Goal: Entertainment & Leisure: Consume media (video, audio)

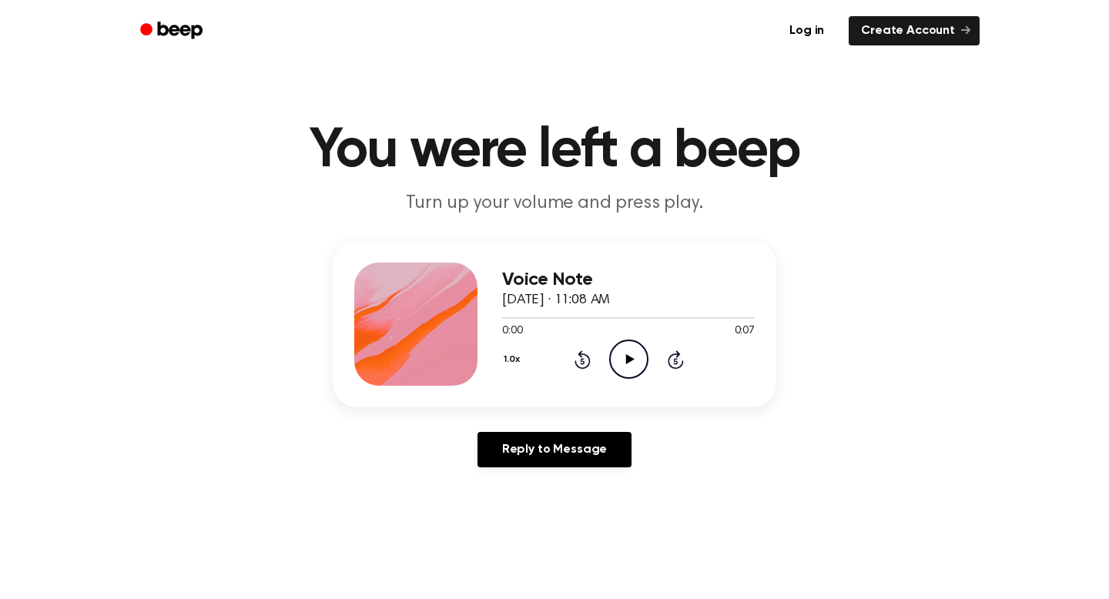
click at [616, 358] on icon "Play Audio" at bounding box center [628, 359] width 39 height 39
click at [628, 356] on icon "Play Audio" at bounding box center [628, 359] width 39 height 39
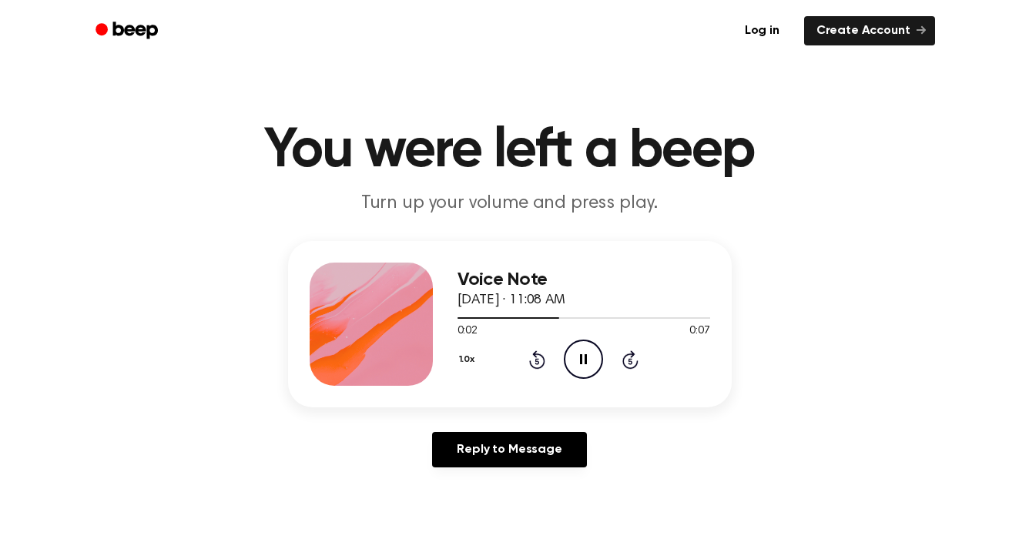
click at [585, 359] on icon at bounding box center [583, 359] width 7 height 10
click at [584, 368] on icon "Play Audio" at bounding box center [583, 359] width 39 height 39
click at [547, 359] on div "1.0x Rewind 5 seconds Pause Audio Skip 5 seconds" at bounding box center [583, 359] width 253 height 39
click at [546, 360] on div "1.0x Rewind 5 seconds Pause Audio Skip 5 seconds" at bounding box center [583, 359] width 253 height 39
click at [544, 360] on icon at bounding box center [537, 359] width 16 height 18
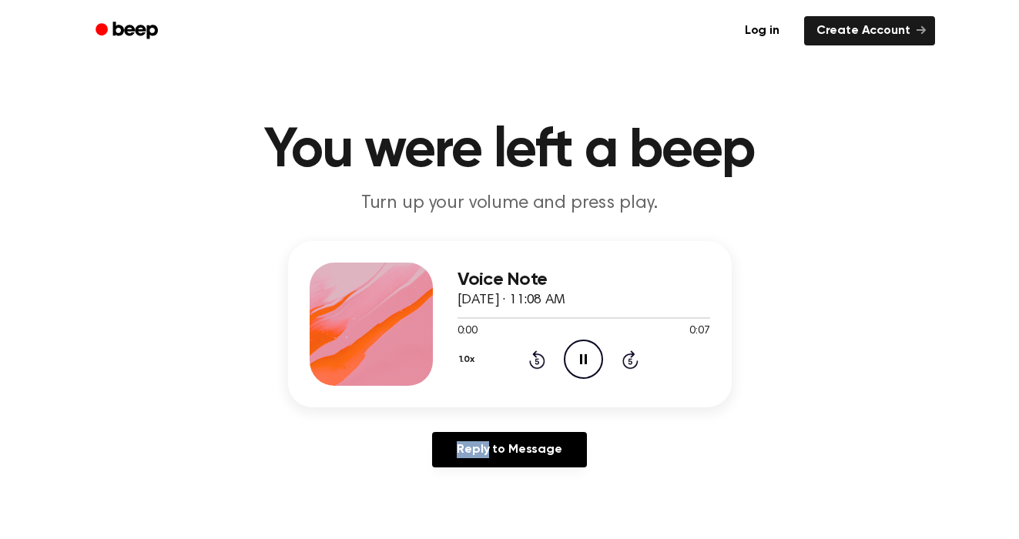
click at [544, 360] on icon at bounding box center [537, 359] width 16 height 18
click at [573, 349] on icon "Play Audio" at bounding box center [583, 359] width 39 height 39
click at [585, 364] on icon at bounding box center [583, 359] width 7 height 10
click at [583, 353] on icon "Play Audio" at bounding box center [583, 359] width 39 height 39
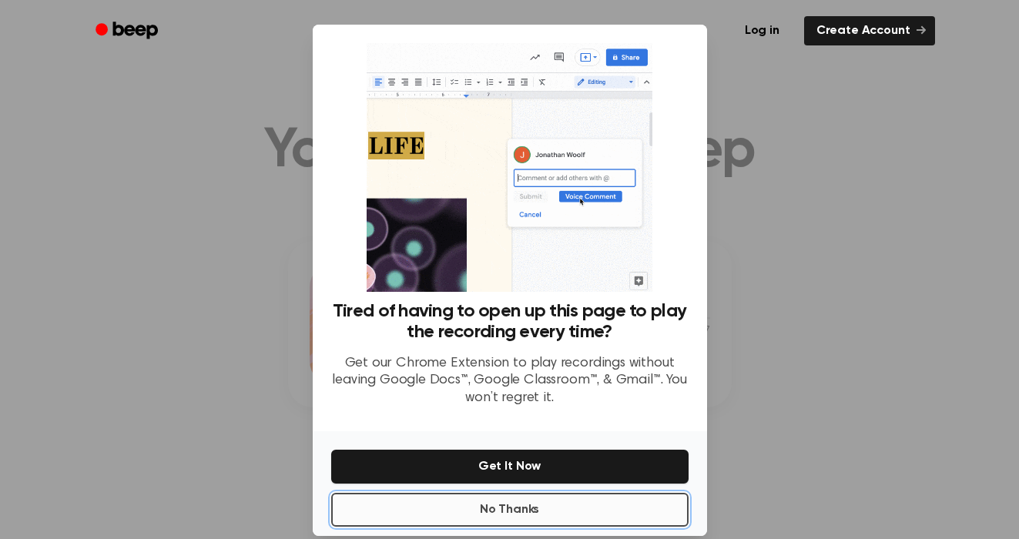
click at [518, 518] on button "No Thanks" at bounding box center [509, 510] width 357 height 34
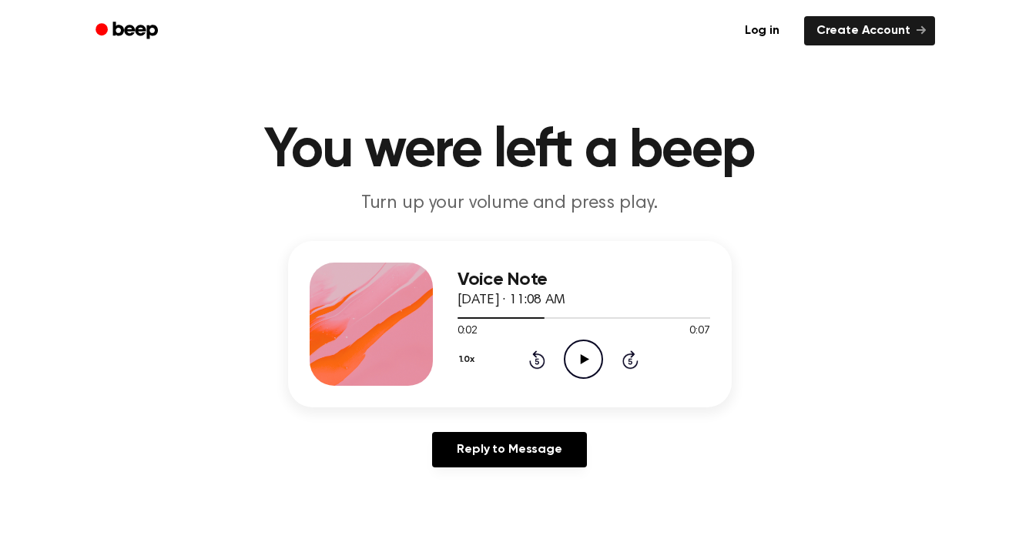
click at [575, 370] on icon "Play Audio" at bounding box center [583, 359] width 39 height 39
click at [575, 369] on icon "Pause Audio" at bounding box center [583, 359] width 39 height 39
click at [585, 367] on icon "Play Audio" at bounding box center [583, 359] width 39 height 39
click at [585, 367] on icon "Pause Audio" at bounding box center [583, 359] width 39 height 39
click at [590, 352] on icon "Play Audio" at bounding box center [583, 359] width 39 height 39
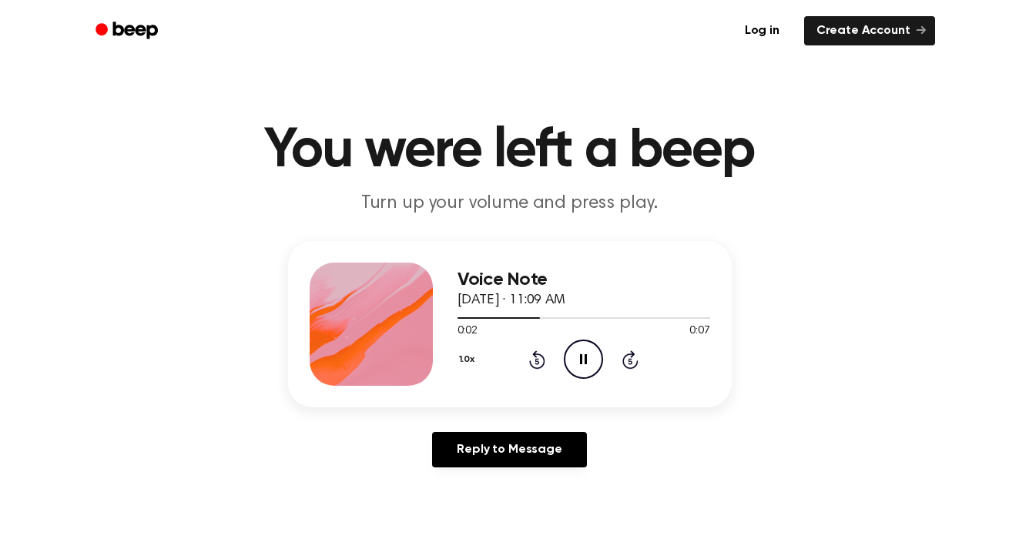
click at [585, 356] on icon at bounding box center [583, 359] width 7 height 10
click at [577, 367] on icon "Play Audio" at bounding box center [583, 359] width 39 height 39
click at [585, 364] on icon at bounding box center [583, 359] width 7 height 10
click at [587, 367] on icon "Play Audio" at bounding box center [583, 359] width 39 height 39
click at [544, 360] on icon at bounding box center [537, 359] width 16 height 18
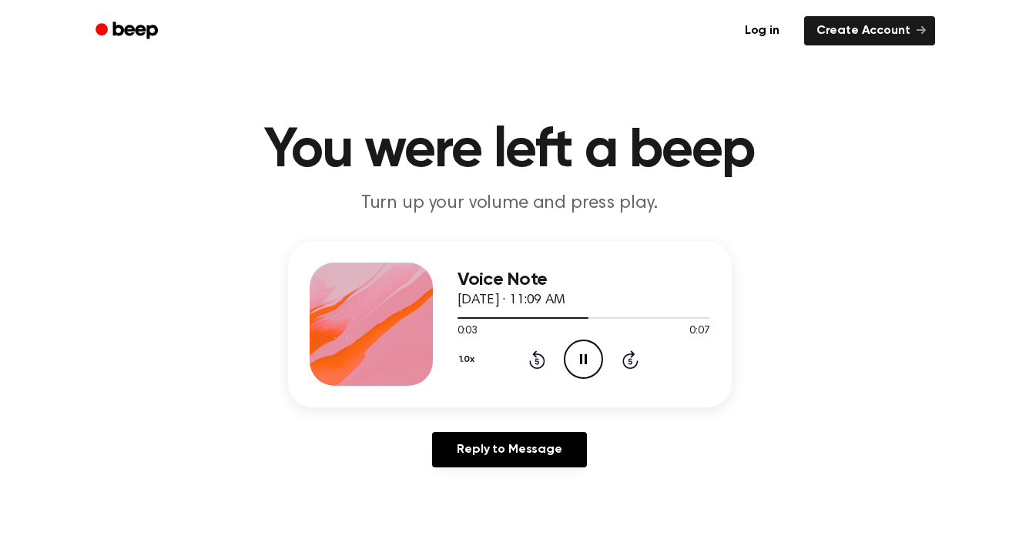
click at [578, 366] on icon "Pause Audio" at bounding box center [583, 359] width 39 height 39
click at [595, 368] on icon "Play Audio" at bounding box center [583, 359] width 39 height 39
click at [545, 360] on div "1.0x Rewind 5 seconds Pause Audio Skip 5 seconds" at bounding box center [583, 359] width 253 height 39
click at [544, 360] on icon at bounding box center [537, 359] width 16 height 18
click at [588, 361] on icon "Play Audio" at bounding box center [583, 359] width 39 height 39
